Goal: Task Accomplishment & Management: Use online tool/utility

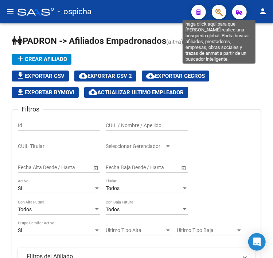
click at [217, 15] on icon "button" at bounding box center [219, 12] width 7 height 8
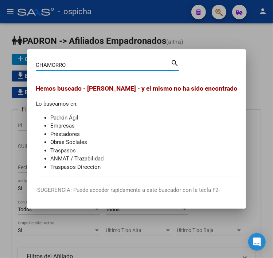
type input "CHAMORRO"
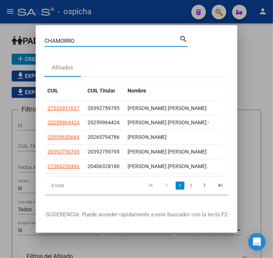
click at [101, 108] on span "20392759795" at bounding box center [104, 108] width 32 height 6
copy span "20392759795"
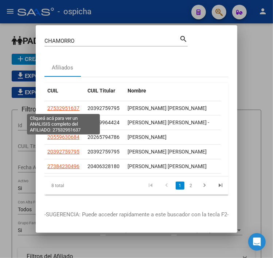
click at [64, 107] on span "27532951637" at bounding box center [63, 108] width 32 height 6
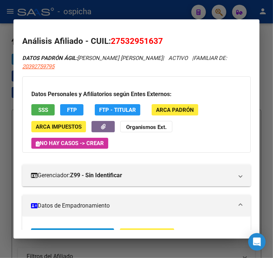
scroll to position [157, 0]
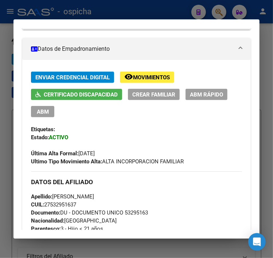
click at [108, 147] on div "Última Alta Formal: [DATE]" at bounding box center [136, 149] width 211 height 16
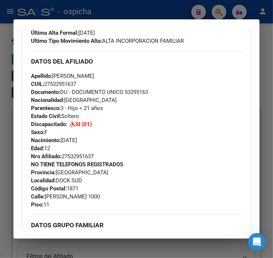
scroll to position [352, 0]
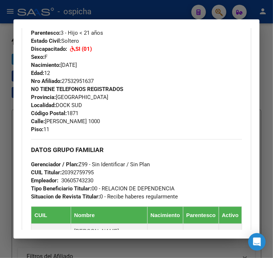
click at [80, 175] on span "CUIL Titular: 20392759795" at bounding box center [62, 172] width 63 height 7
drag, startPoint x: 142, startPoint y: 82, endPoint x: 150, endPoint y: 86, distance: 9.3
click at [143, 82] on div "Apellido: [PERSON_NAME] CUIL: 27532951637 Documento: DU - DOCUMENTO UNICO 53295…" at bounding box center [136, 41] width 211 height 88
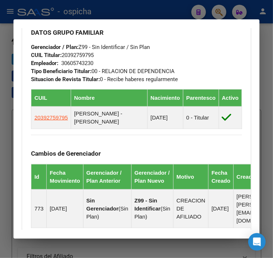
scroll to position [430, 0]
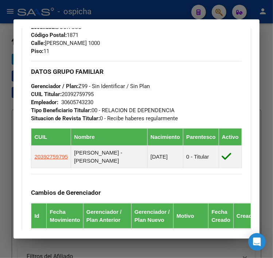
click at [158, 84] on div "DATOS GRUPO FAMILIAR Gerenciador / Plan: Z99 - Sin Identificar / Sin Plan CUIL …" at bounding box center [136, 91] width 211 height 61
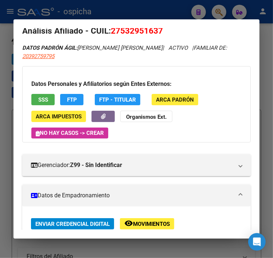
scroll to position [0, 0]
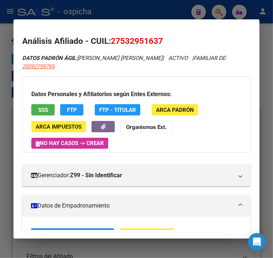
click at [74, 2] on div at bounding box center [136, 129] width 273 height 258
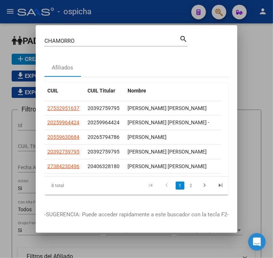
click at [97, 109] on span "20392759795" at bounding box center [104, 108] width 32 height 6
click at [97, 108] on span "20392759795" at bounding box center [104, 108] width 32 height 6
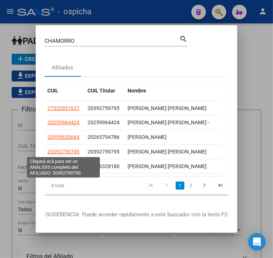
click at [71, 153] on span "20392759795" at bounding box center [63, 152] width 32 height 6
type textarea "20392759795"
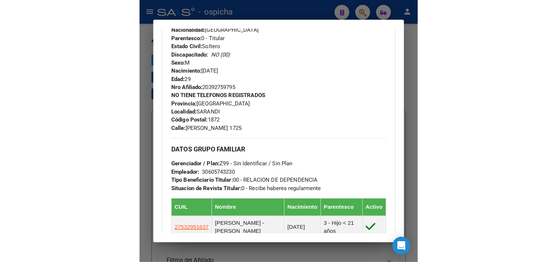
scroll to position [205, 0]
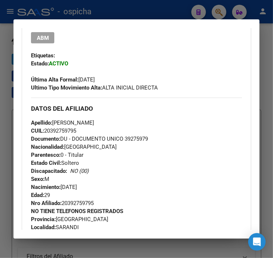
click at [74, 130] on span "CUIL: 20392759795" at bounding box center [53, 130] width 45 height 7
click at [138, 5] on div at bounding box center [136, 129] width 273 height 258
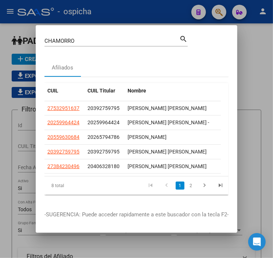
click at [115, 35] on div "[PERSON_NAME] (apellido, dni, cuil, nro traspaso, cuit, obra social) search" at bounding box center [116, 40] width 143 height 12
click at [115, 39] on input "CHAMORRO" at bounding box center [112, 41] width 135 height 7
type input "[PERSON_NAME]"
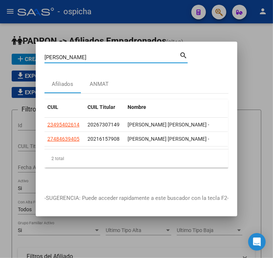
click at [95, 122] on span "20267307149" at bounding box center [104, 125] width 32 height 6
copy span "20267307149"
click at [224, 15] on div at bounding box center [136, 129] width 273 height 258
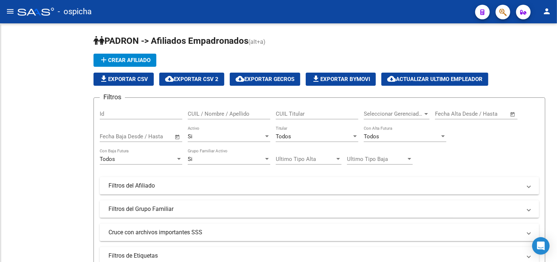
scroll to position [143, 0]
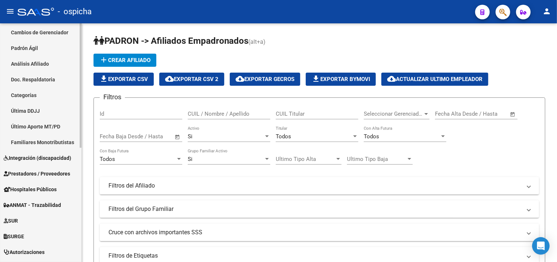
click at [37, 160] on span "Integración (discapacidad)" at bounding box center [38, 158] width 68 height 8
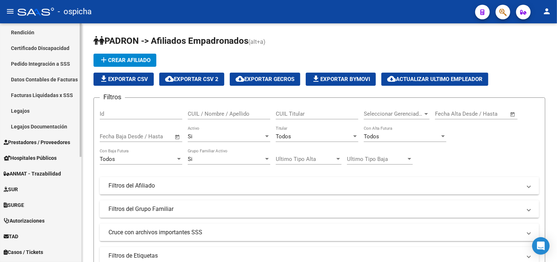
scroll to position [26, 0]
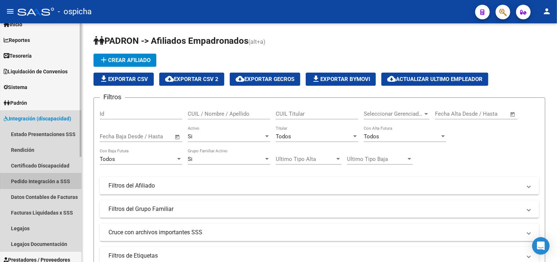
click at [27, 177] on link "Pedido Integración a SSS" at bounding box center [40, 181] width 81 height 16
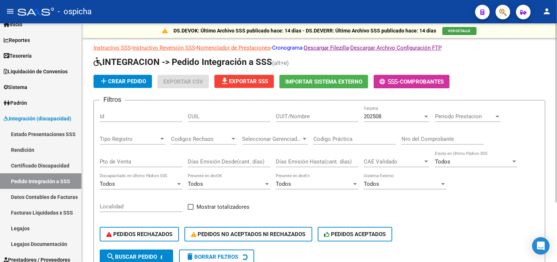
click at [273, 48] on link "Cronograma" at bounding box center [287, 48] width 30 height 7
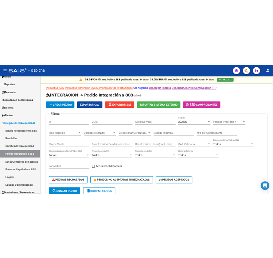
scroll to position [26, 0]
